Goal: Leave review/rating: Leave review/rating

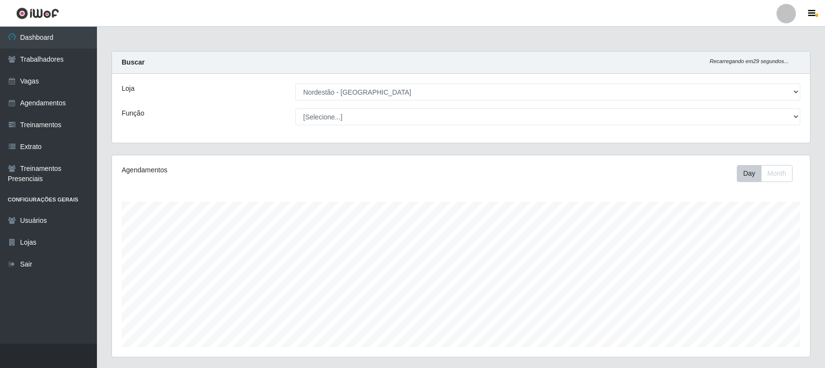
select select "420"
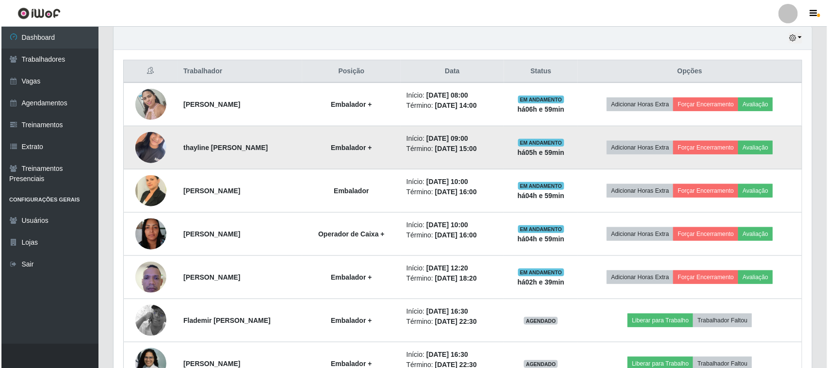
scroll to position [364, 0]
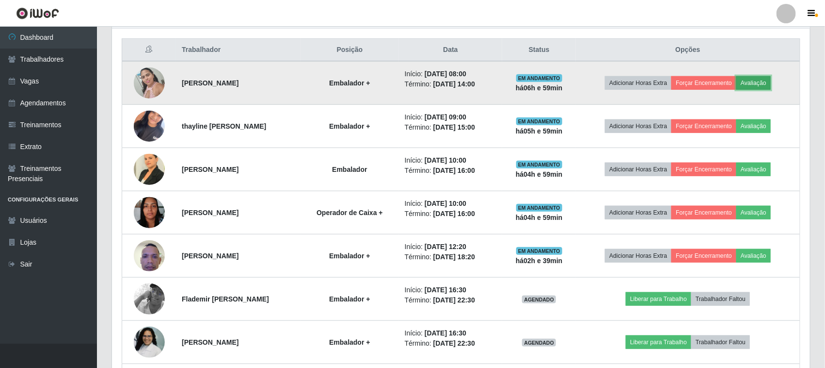
click at [770, 81] on button "Avaliação" at bounding box center [754, 83] width 34 height 14
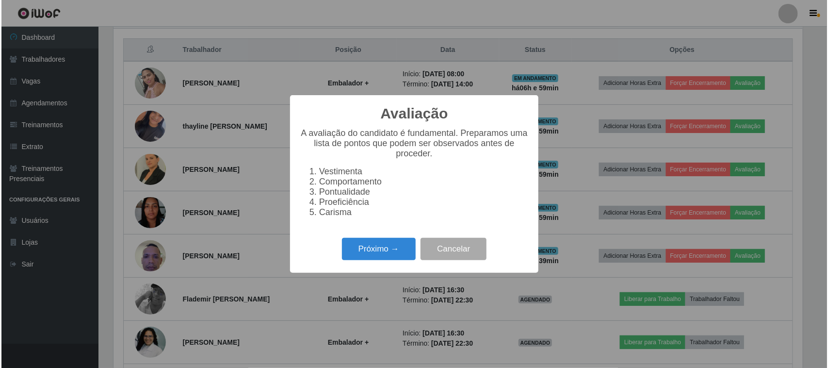
scroll to position [202, 692]
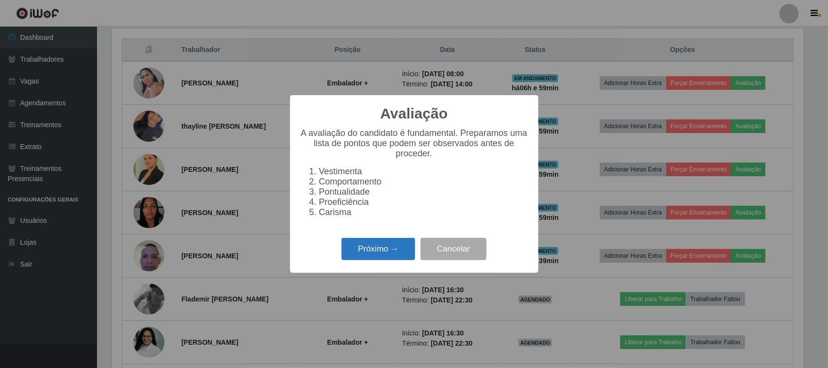
click at [388, 258] on button "Próximo →" at bounding box center [378, 249] width 74 height 23
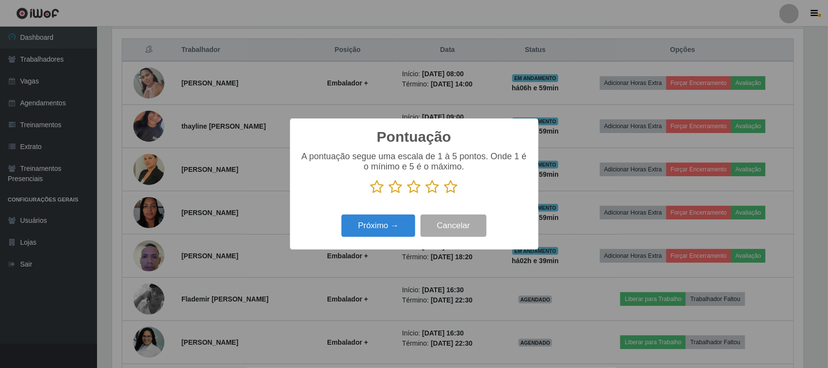
scroll to position [484765, 484274]
click at [449, 185] on icon at bounding box center [451, 186] width 14 height 15
click at [444, 194] on input "radio" at bounding box center [444, 194] width 0 height 0
click at [389, 224] on button "Próximo →" at bounding box center [378, 225] width 74 height 23
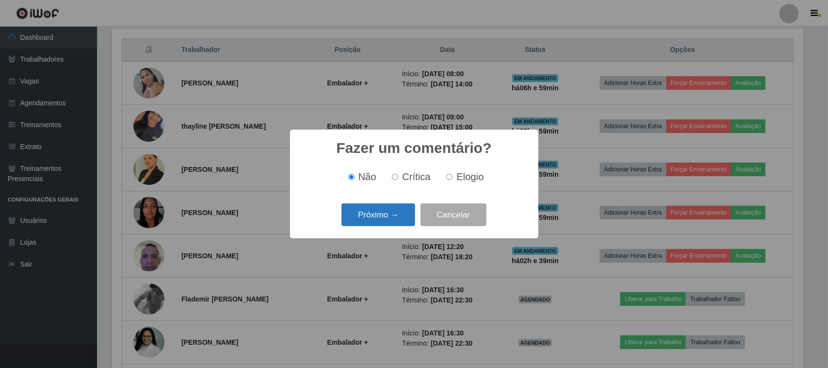
click at [377, 209] on button "Próximo →" at bounding box center [378, 214] width 74 height 23
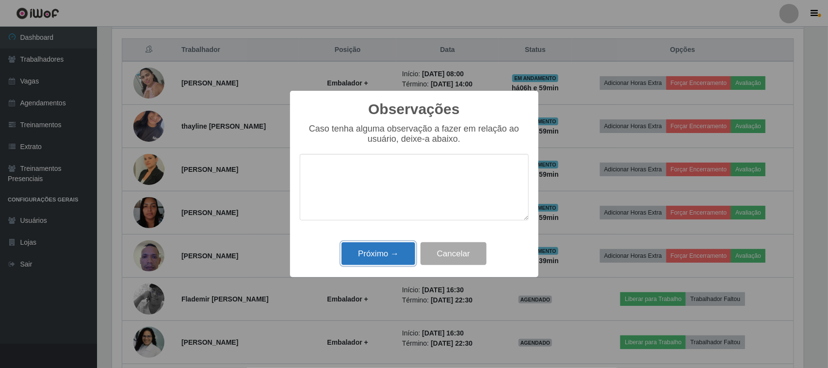
click at [393, 251] on button "Próximo →" at bounding box center [378, 253] width 74 height 23
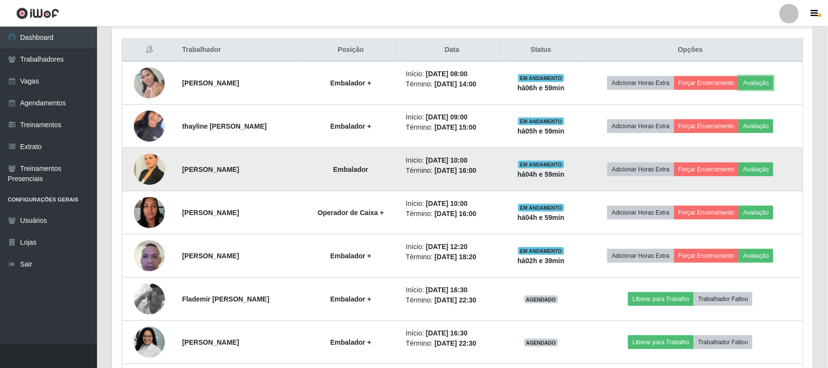
scroll to position [202, 698]
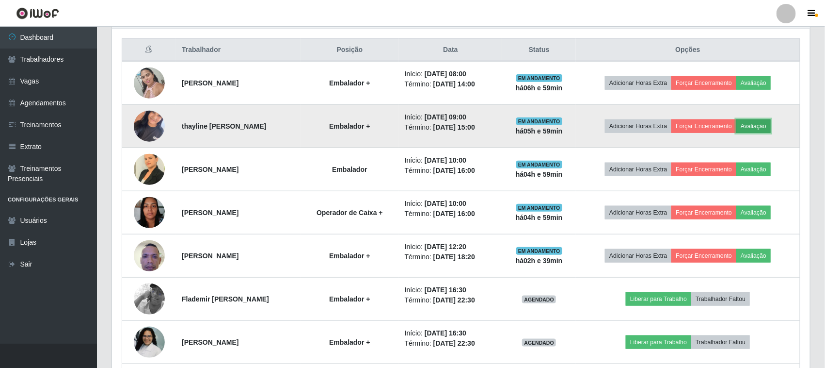
click at [766, 125] on button "Avaliação" at bounding box center [754, 126] width 34 height 14
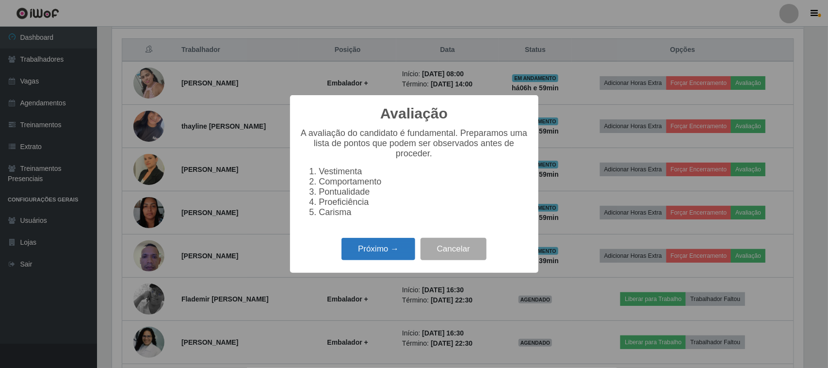
click at [362, 251] on button "Próximo →" at bounding box center [378, 249] width 74 height 23
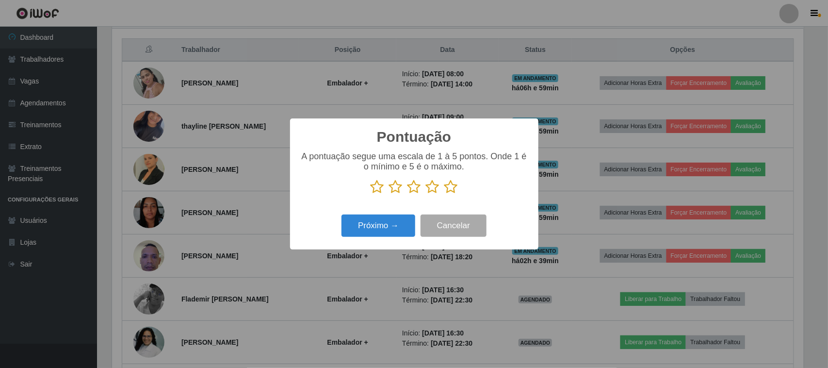
scroll to position [484765, 484274]
click at [448, 190] on icon at bounding box center [451, 186] width 14 height 15
click at [444, 194] on input "radio" at bounding box center [444, 194] width 0 height 0
click at [398, 222] on button "Próximo →" at bounding box center [378, 225] width 74 height 23
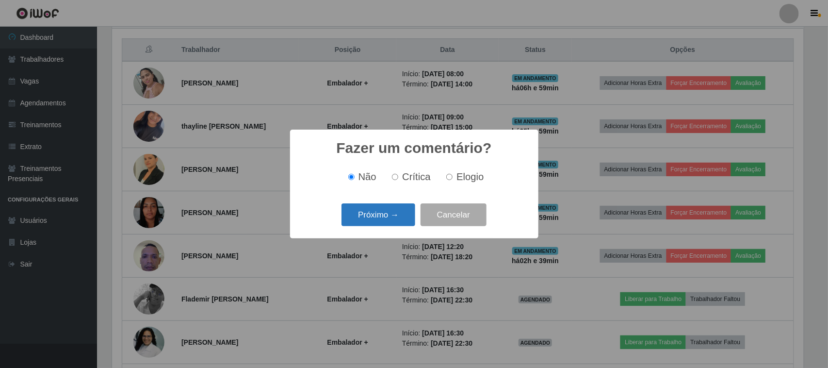
click at [391, 217] on button "Próximo →" at bounding box center [378, 214] width 74 height 23
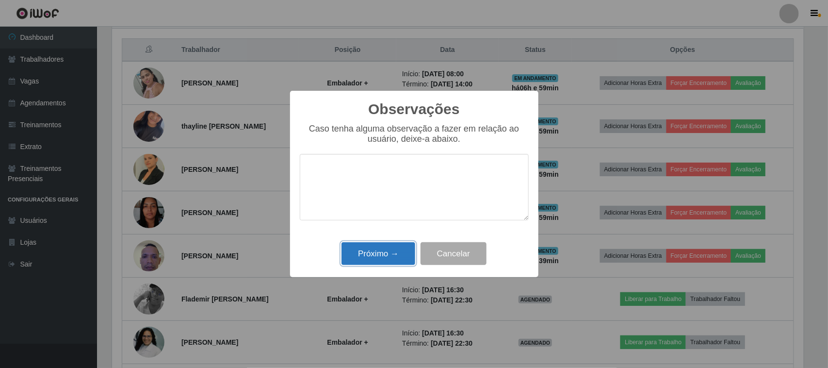
click at [400, 258] on button "Próximo →" at bounding box center [378, 253] width 74 height 23
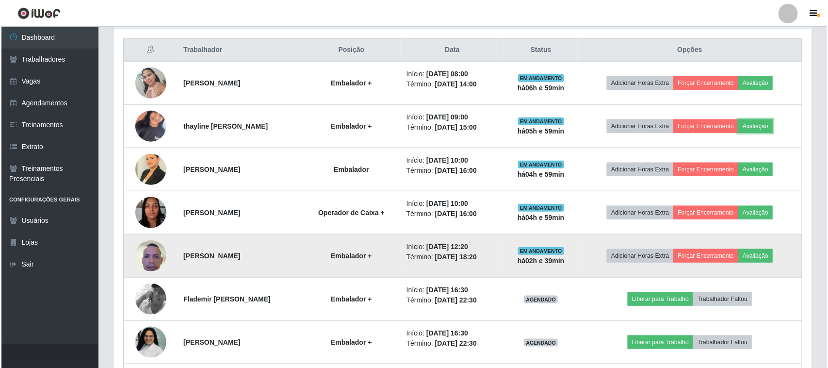
scroll to position [202, 698]
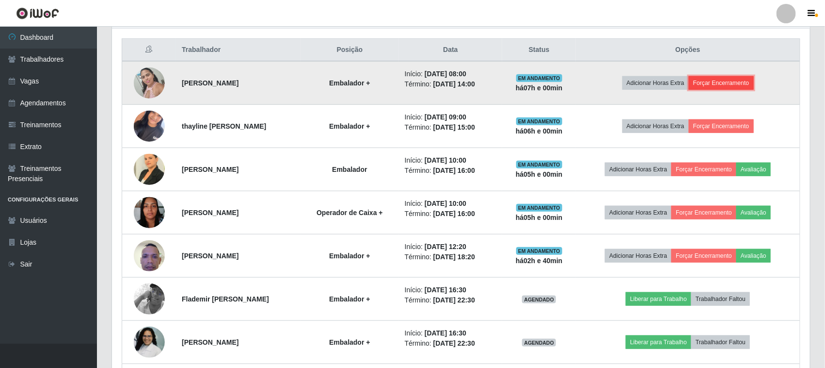
click at [729, 86] on button "Forçar Encerramento" at bounding box center [721, 83] width 65 height 14
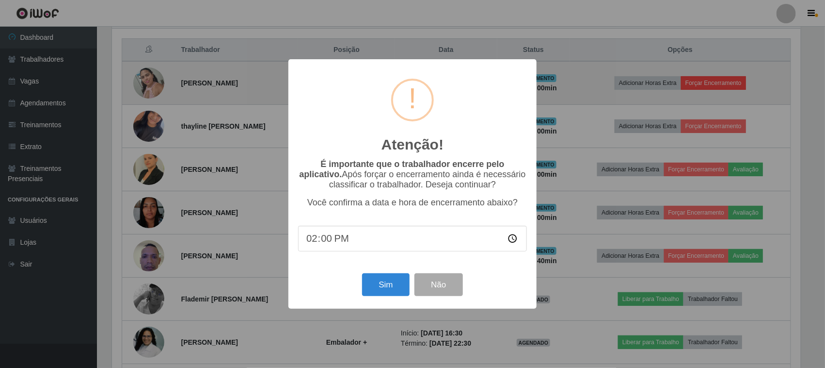
scroll to position [202, 692]
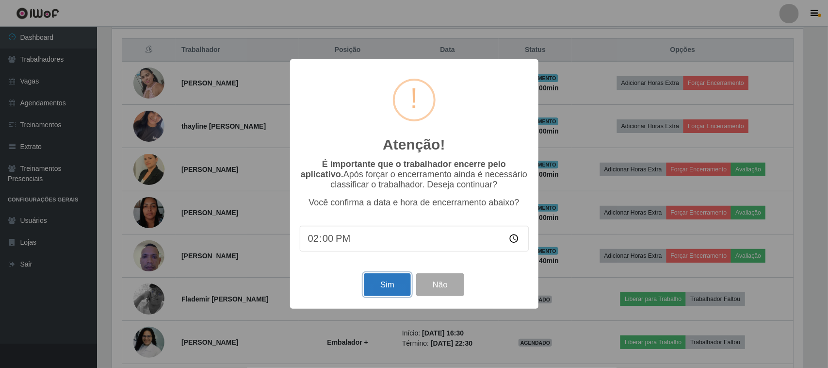
click at [386, 287] on button "Sim" at bounding box center [387, 284] width 47 height 23
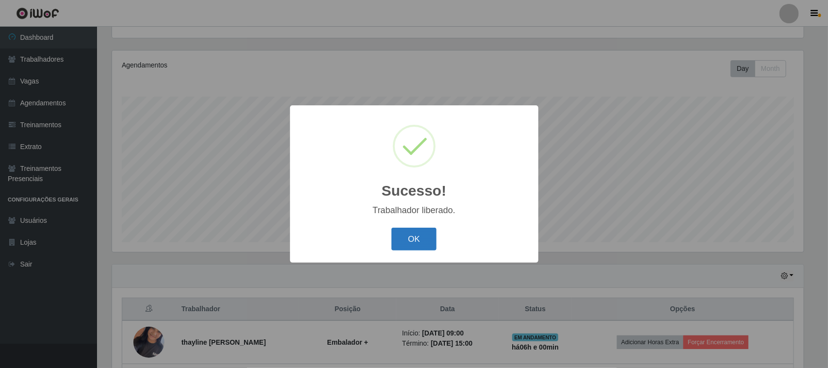
click at [419, 238] on button "OK" at bounding box center [413, 238] width 45 height 23
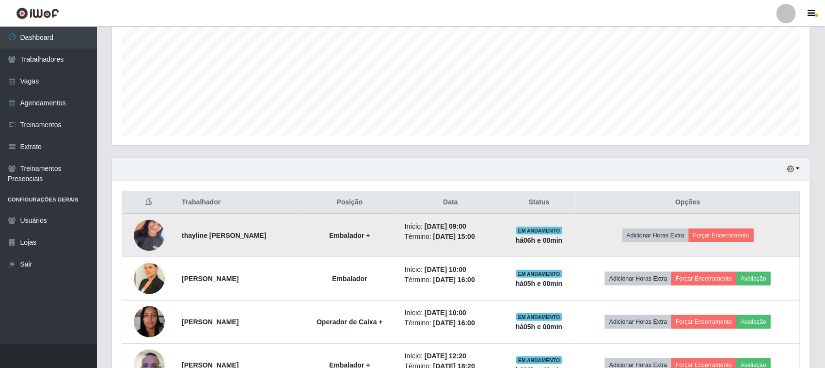
scroll to position [226, 0]
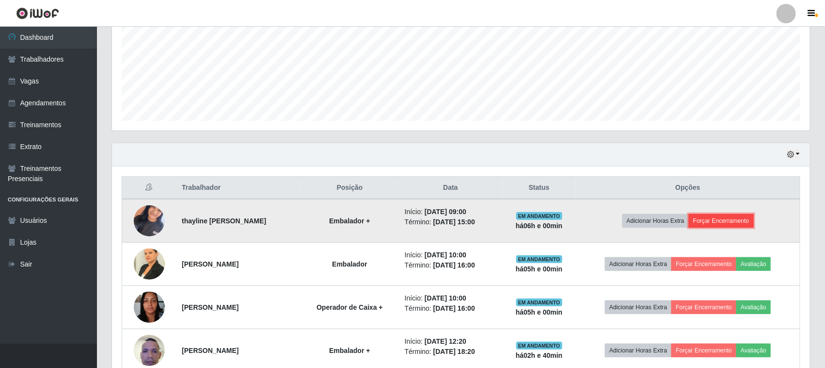
click at [723, 220] on button "Forçar Encerramento" at bounding box center [721, 221] width 65 height 14
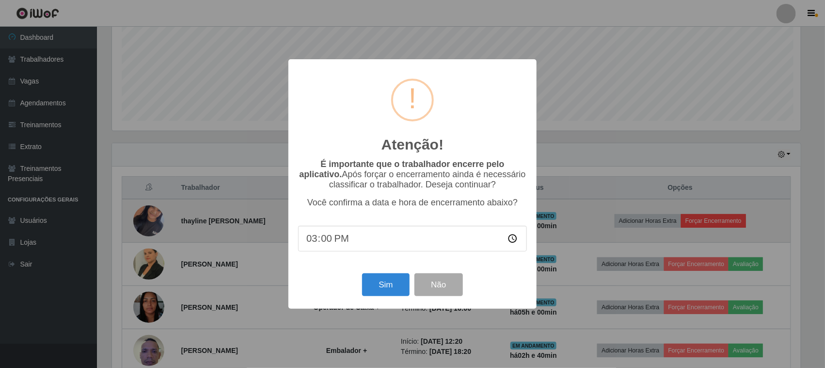
scroll to position [202, 692]
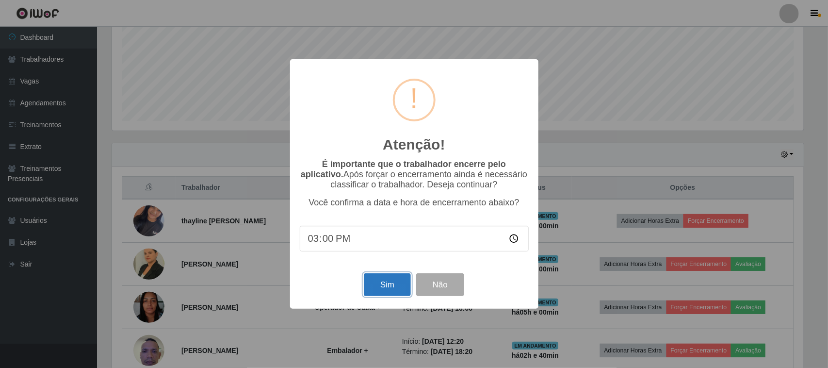
click at [391, 290] on button "Sim" at bounding box center [387, 284] width 47 height 23
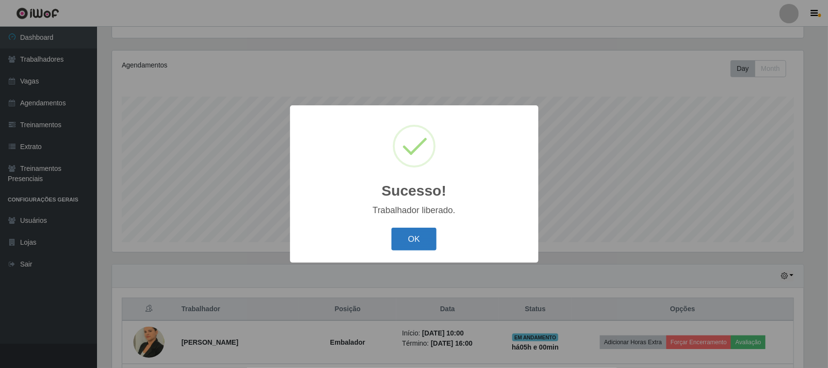
click at [422, 245] on button "OK" at bounding box center [413, 238] width 45 height 23
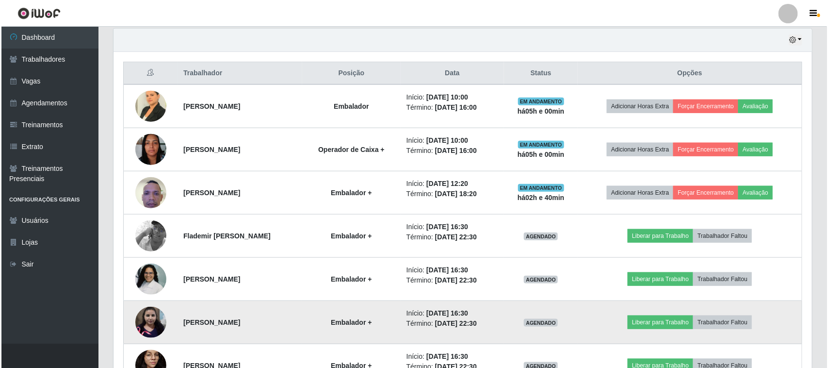
scroll to position [347, 0]
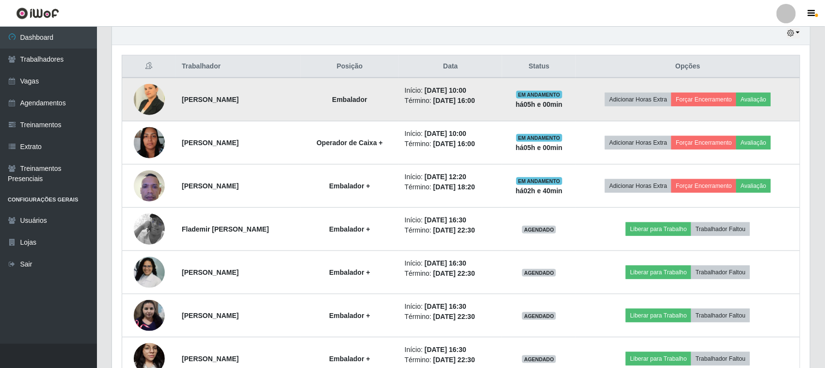
click at [150, 102] on img at bounding box center [149, 99] width 31 height 41
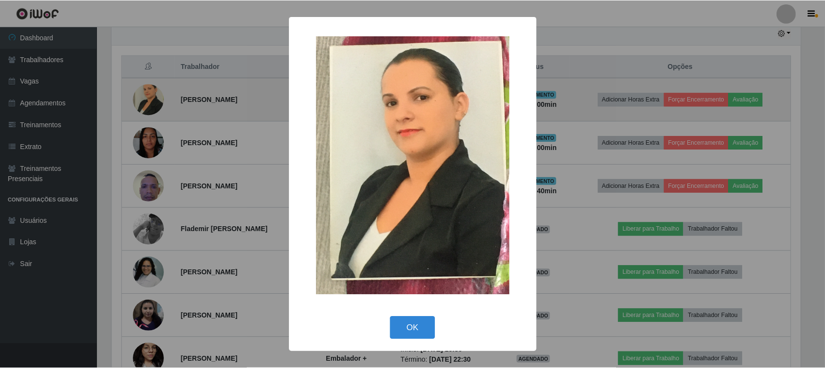
scroll to position [202, 692]
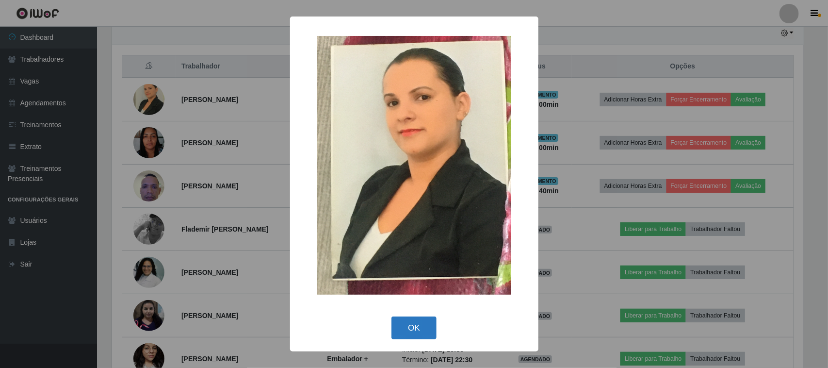
click at [415, 327] on button "OK" at bounding box center [413, 327] width 45 height 23
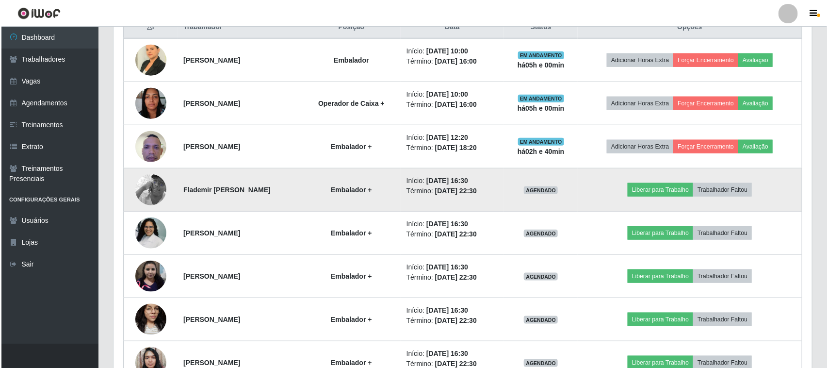
scroll to position [408, 0]
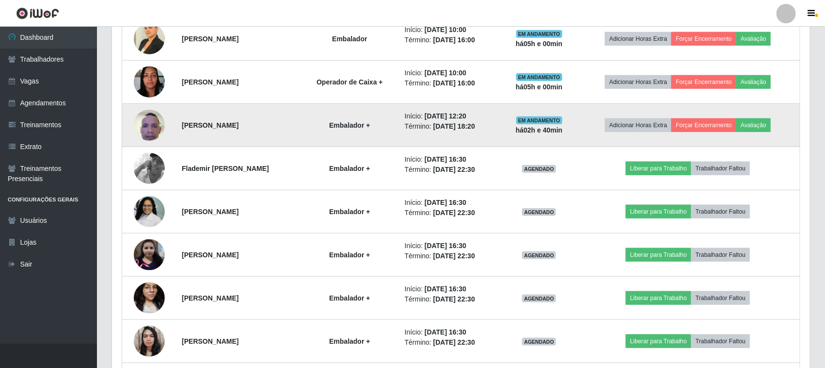
click at [146, 125] on img at bounding box center [149, 124] width 31 height 41
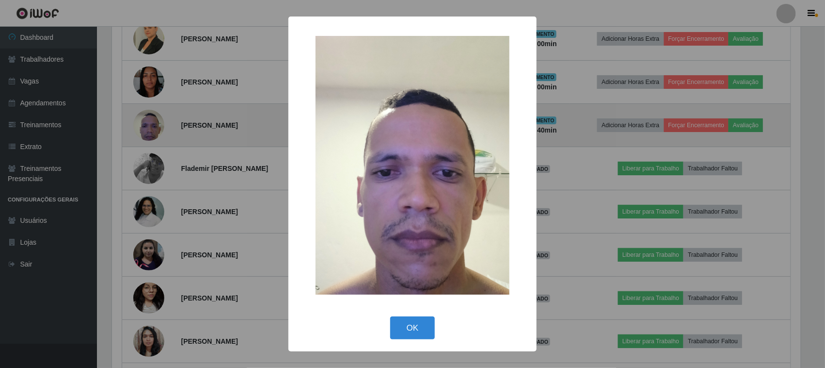
scroll to position [202, 692]
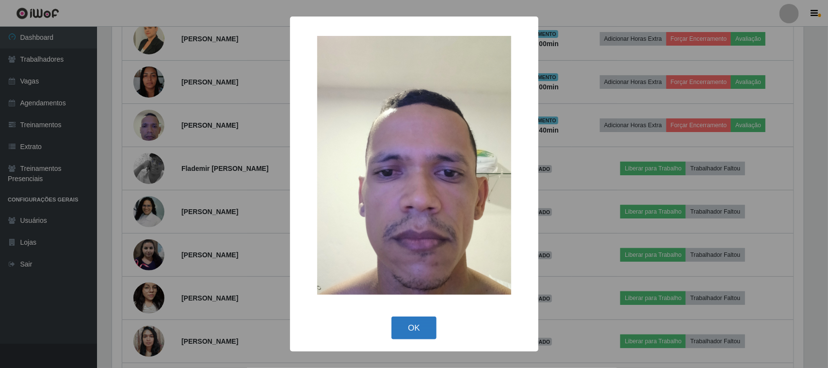
click at [423, 325] on button "OK" at bounding box center [413, 327] width 45 height 23
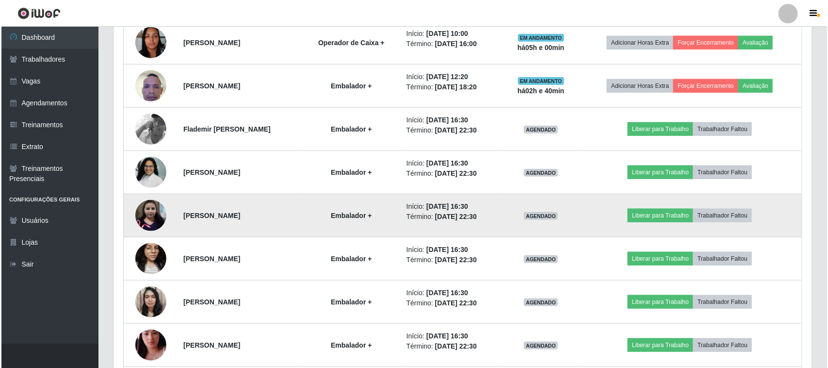
scroll to position [468, 0]
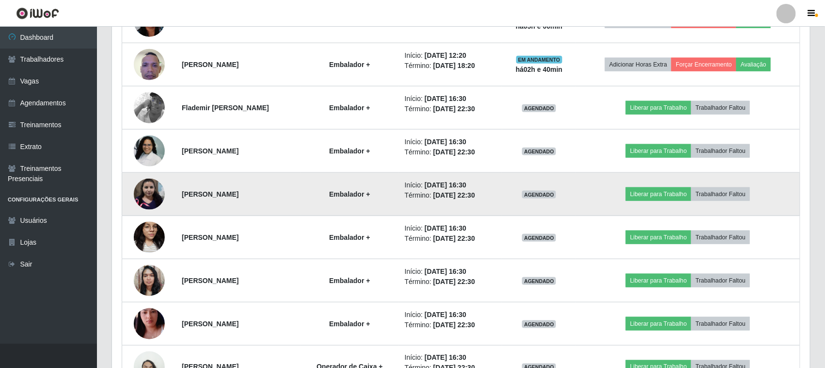
click at [144, 193] on img at bounding box center [149, 193] width 31 height 31
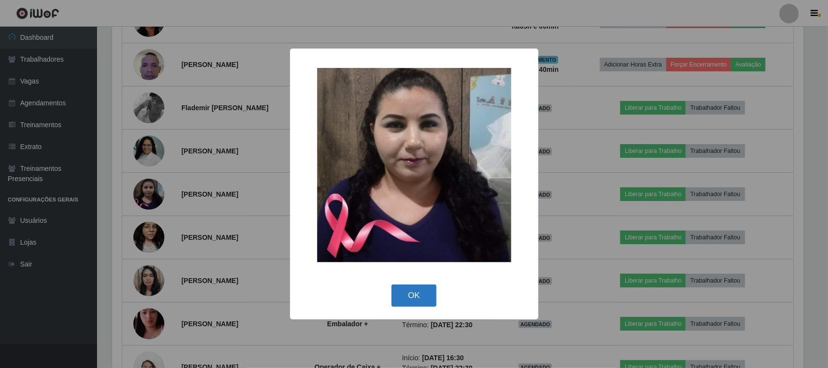
click at [410, 294] on button "OK" at bounding box center [413, 295] width 45 height 23
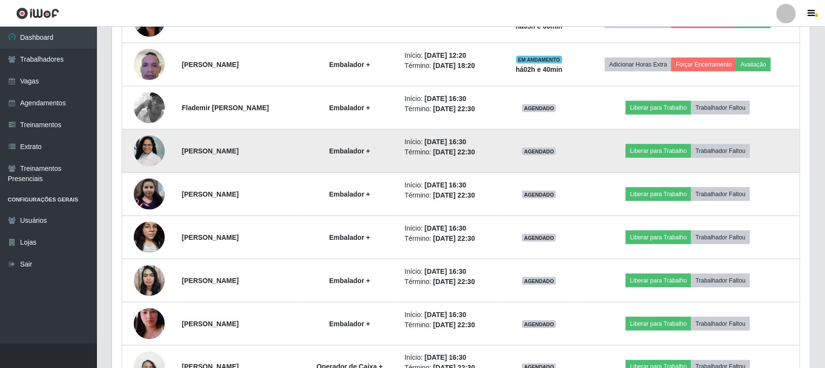
click at [144, 155] on img at bounding box center [149, 151] width 31 height 62
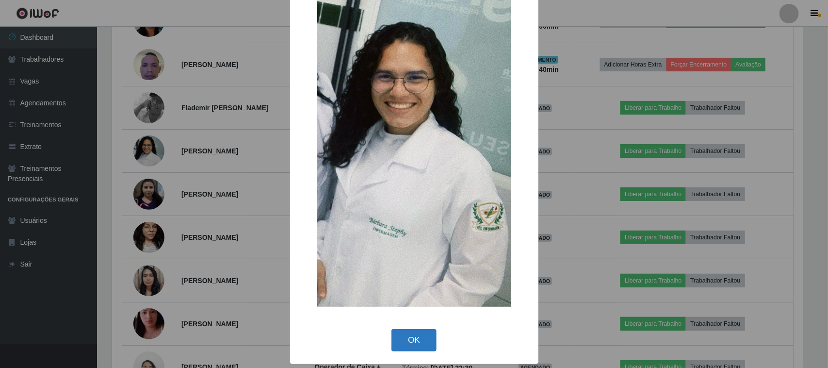
click at [402, 339] on button "OK" at bounding box center [413, 340] width 45 height 23
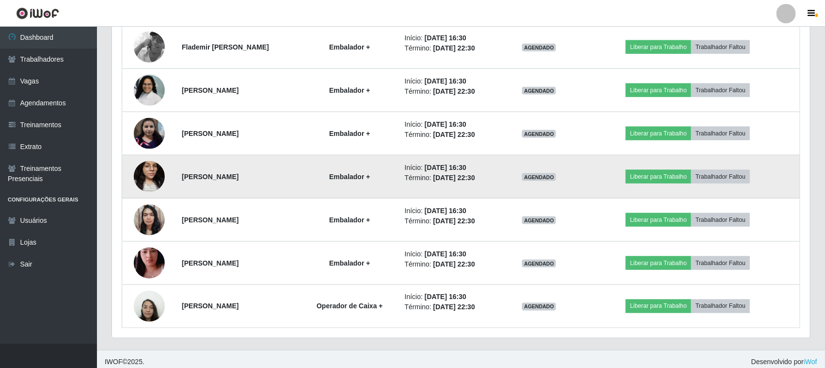
click at [142, 173] on img at bounding box center [149, 176] width 31 height 41
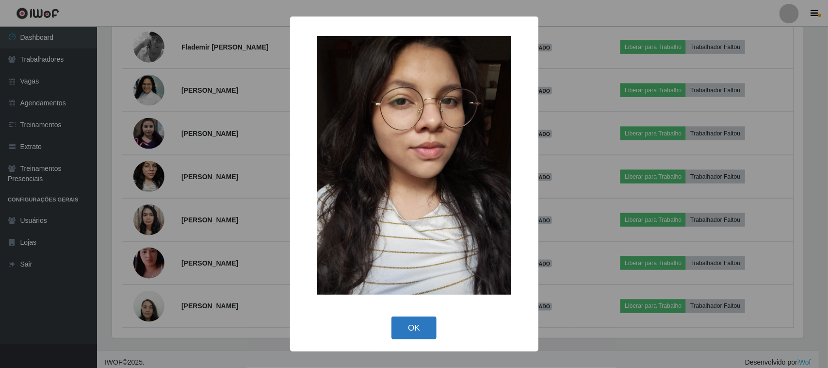
click at [416, 330] on button "OK" at bounding box center [413, 327] width 45 height 23
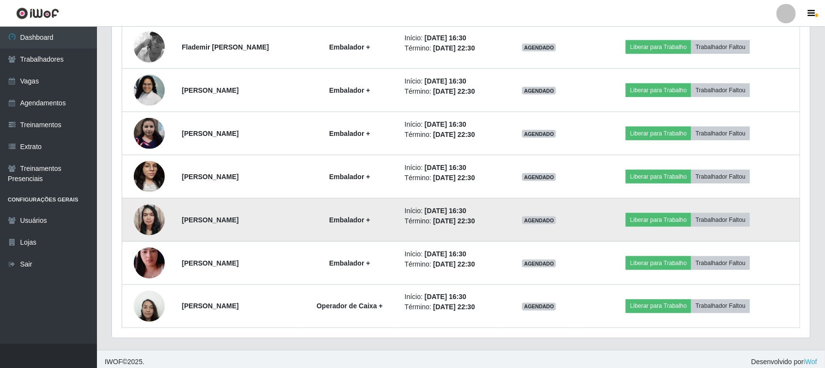
click at [149, 222] on img at bounding box center [149, 219] width 31 height 41
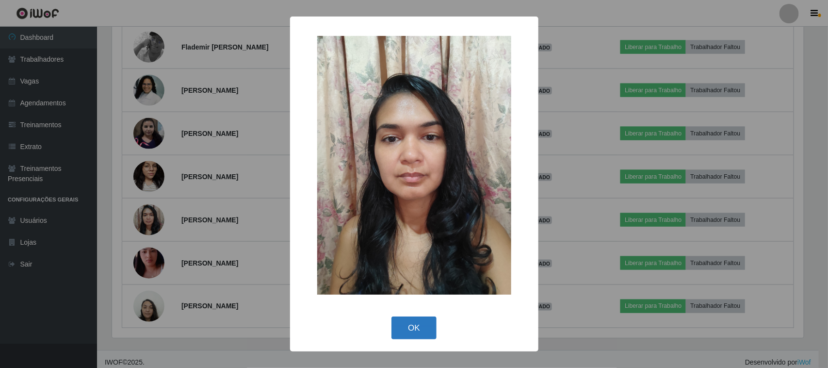
click at [422, 323] on button "OK" at bounding box center [413, 327] width 45 height 23
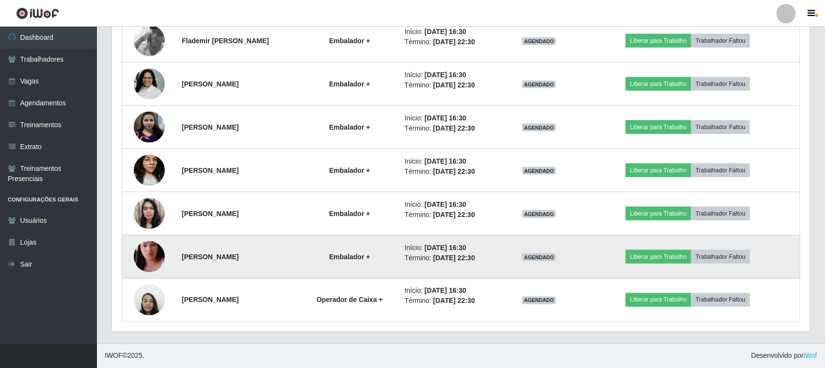
click at [154, 254] on img at bounding box center [149, 256] width 31 height 55
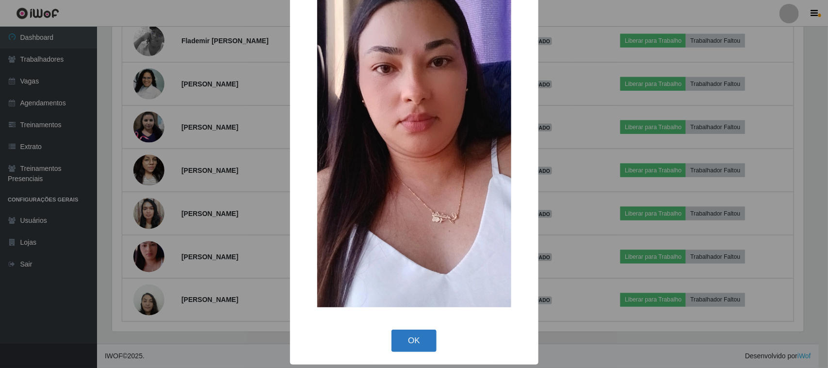
click at [411, 342] on button "OK" at bounding box center [413, 340] width 45 height 23
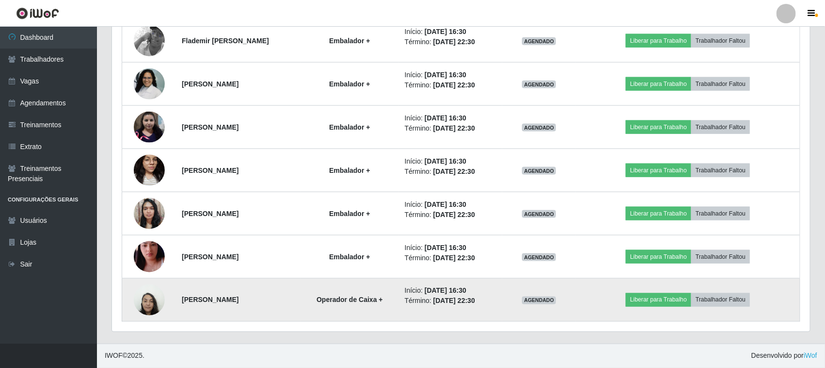
click at [142, 299] on img at bounding box center [149, 299] width 31 height 41
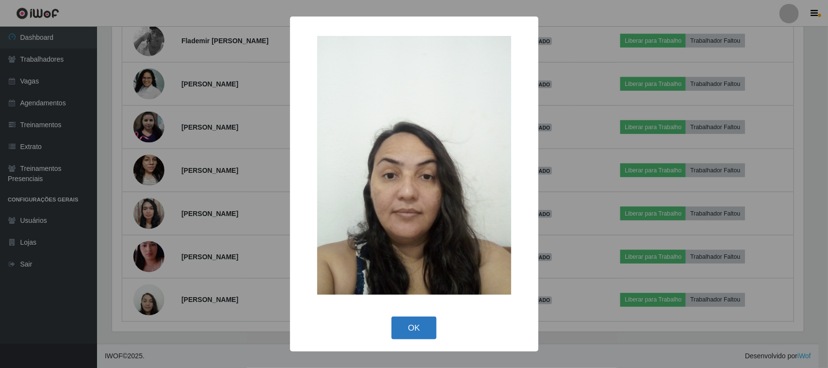
click at [405, 329] on button "OK" at bounding box center [413, 327] width 45 height 23
